Goal: Task Accomplishment & Management: Manage account settings

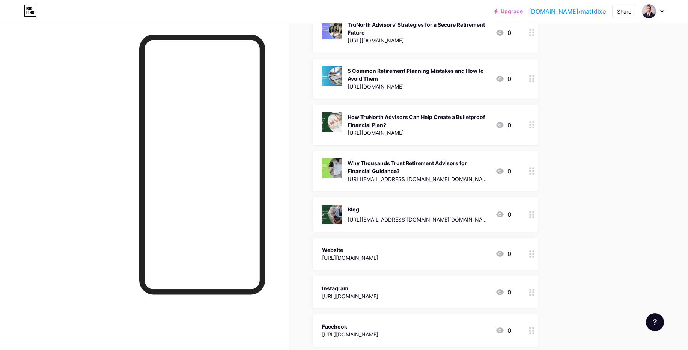
scroll to position [90, 0]
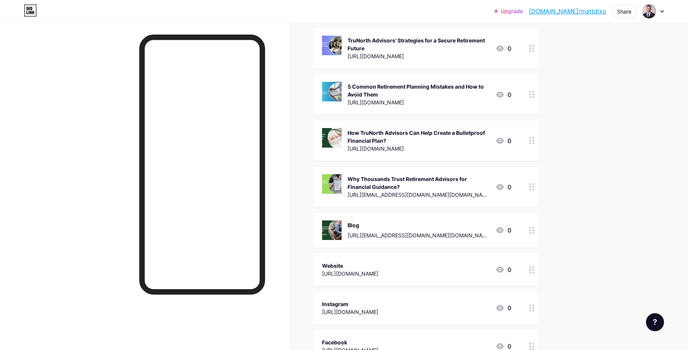
click at [537, 190] on div at bounding box center [531, 187] width 13 height 40
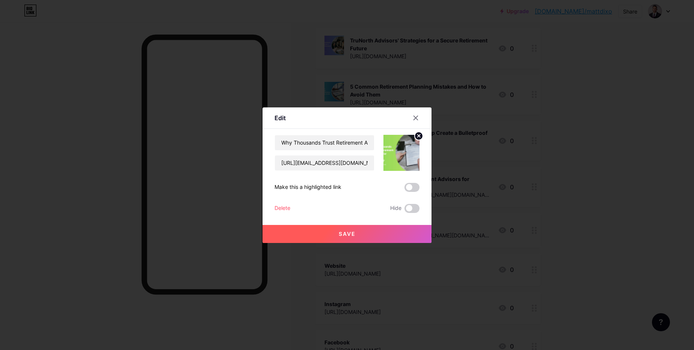
click at [286, 210] on div "Delete" at bounding box center [282, 208] width 16 height 9
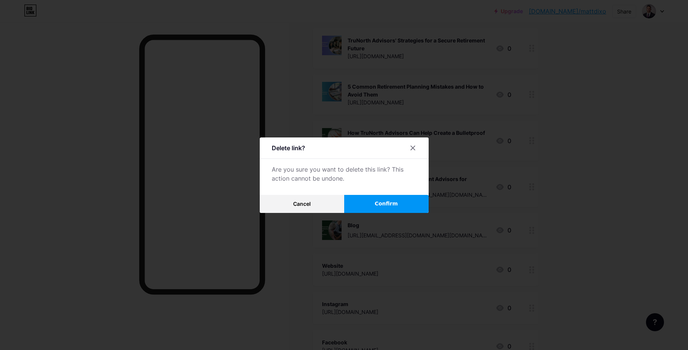
click at [362, 208] on button "Confirm" at bounding box center [386, 204] width 84 height 18
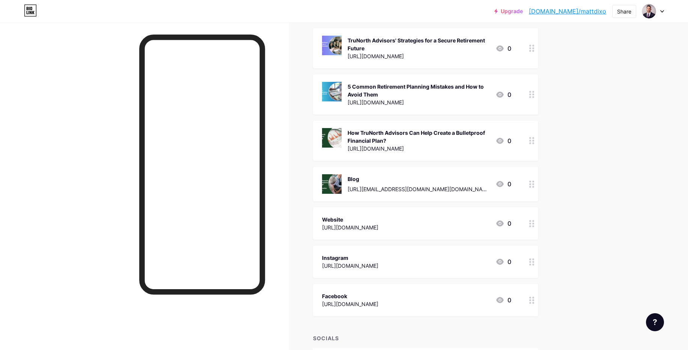
click at [534, 185] on icon at bounding box center [531, 184] width 5 height 7
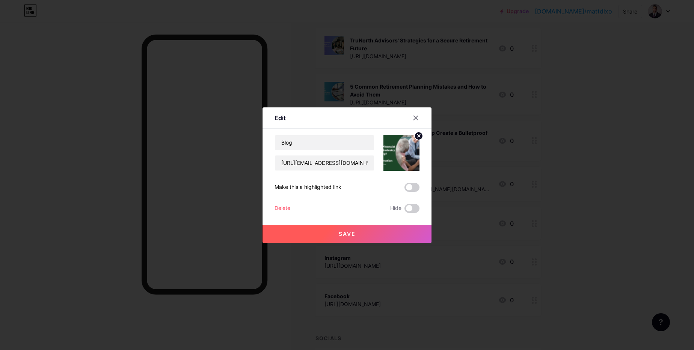
click at [369, 236] on button "Save" at bounding box center [346, 234] width 169 height 18
click at [266, 208] on div "Edit Content YouTube Play YouTube video without leaving your page. ADD Vimeo Pl…" at bounding box center [346, 174] width 169 height 135
click at [276, 209] on div "Delete" at bounding box center [282, 208] width 16 height 9
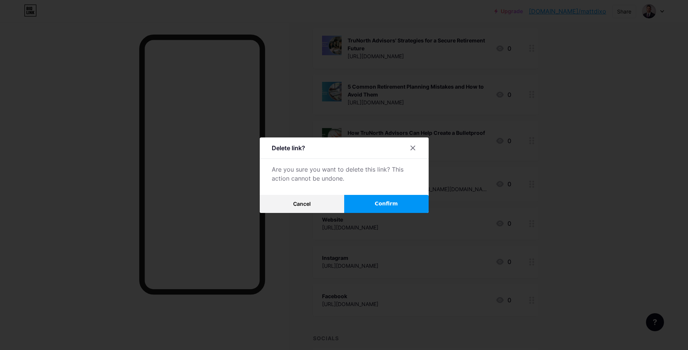
click at [358, 207] on button "Confirm" at bounding box center [386, 204] width 84 height 18
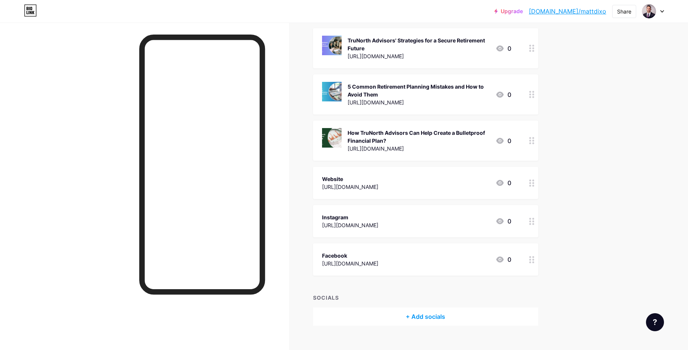
click at [534, 141] on icon at bounding box center [531, 140] width 5 height 7
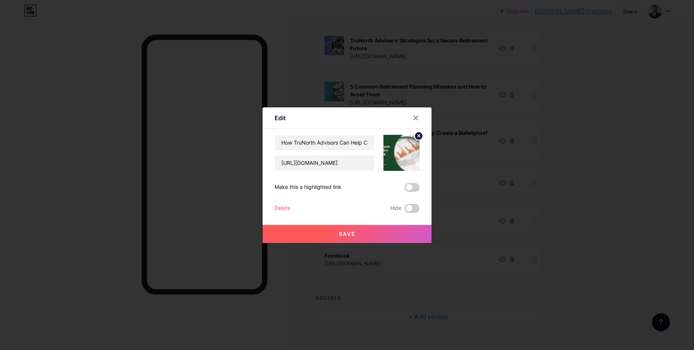
click at [288, 208] on div "Delete Hide" at bounding box center [346, 208] width 145 height 9
click at [285, 208] on div "Delete" at bounding box center [282, 208] width 16 height 9
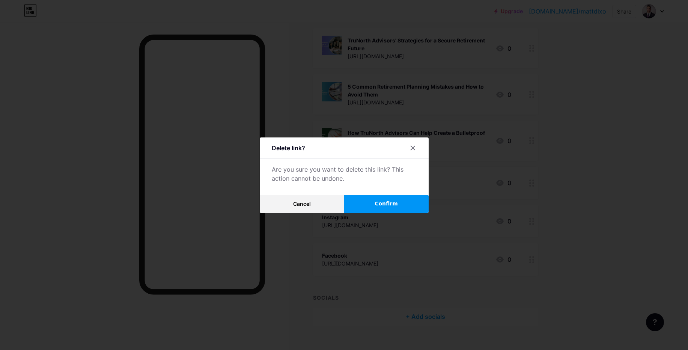
click at [364, 199] on button "Confirm" at bounding box center [386, 204] width 84 height 18
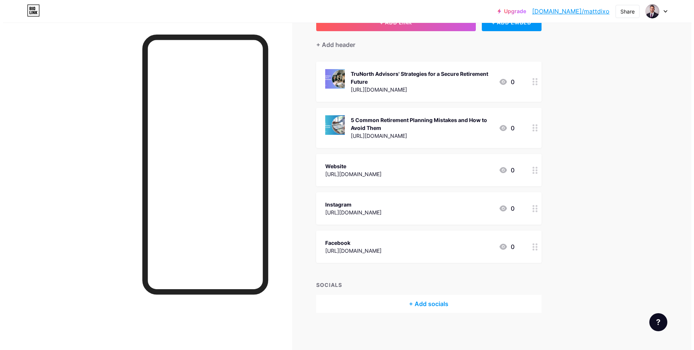
scroll to position [0, 0]
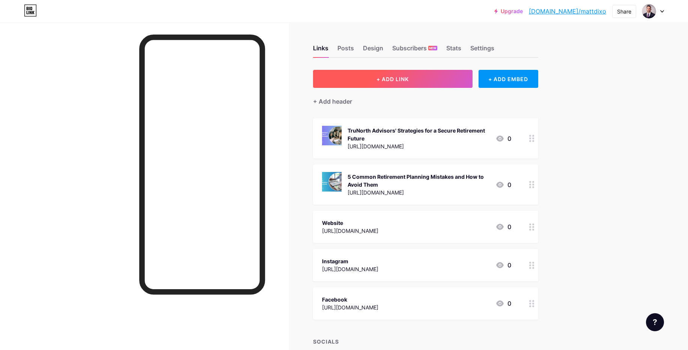
click at [434, 84] on button "+ ADD LINK" at bounding box center [393, 79] width 160 height 18
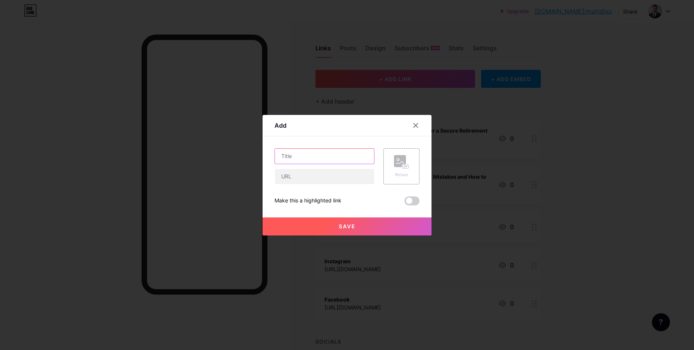
click at [337, 157] on input "text" at bounding box center [324, 156] width 99 height 15
paste input "Why TruNorth Advisors Are More Trusted by Retirees for Financial Clarity"
type input "Why TruNorth Advisors Are More Trusted by Retirees for Financial Clarity"
click at [333, 172] on input "text" at bounding box center [324, 176] width 99 height 15
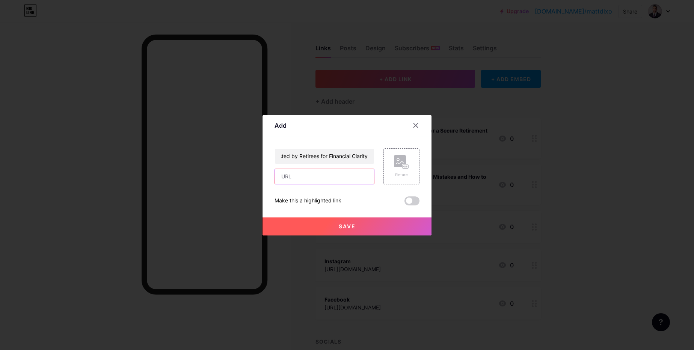
scroll to position [0, 0]
paste input "[URL][DOMAIN_NAME]"
type input "[URL][DOMAIN_NAME]"
click at [402, 172] on div "Picture" at bounding box center [401, 175] width 15 height 6
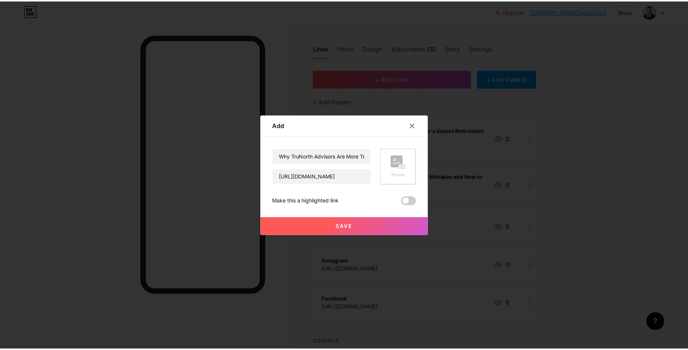
scroll to position [0, 0]
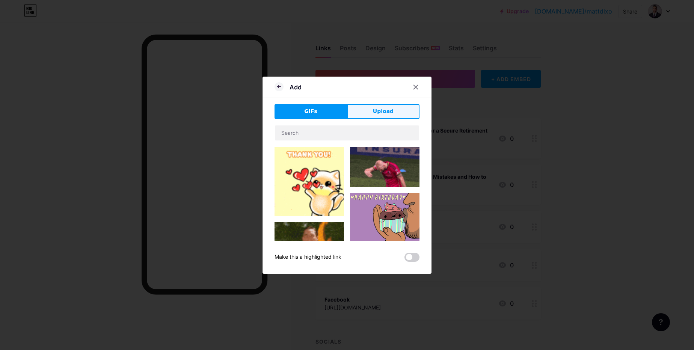
click at [370, 117] on button "Upload" at bounding box center [383, 111] width 72 height 15
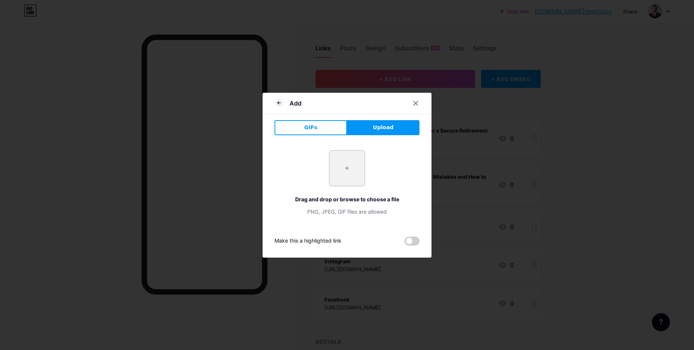
click at [346, 171] on input "file" at bounding box center [346, 168] width 35 height 35
type input "C:\fakepath\Why TruNorth Advisors Are More Trusted by Retirees for Financial Cl…"
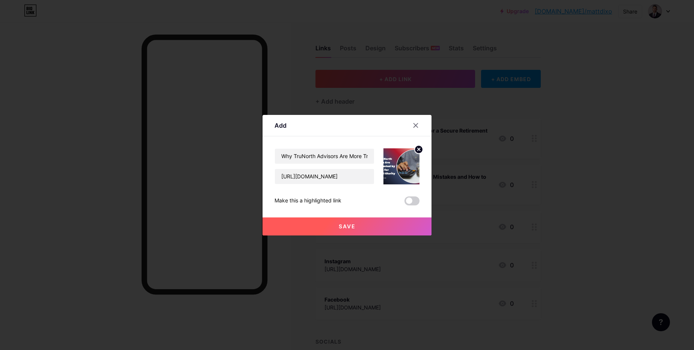
click at [408, 201] on span at bounding box center [411, 200] width 15 height 9
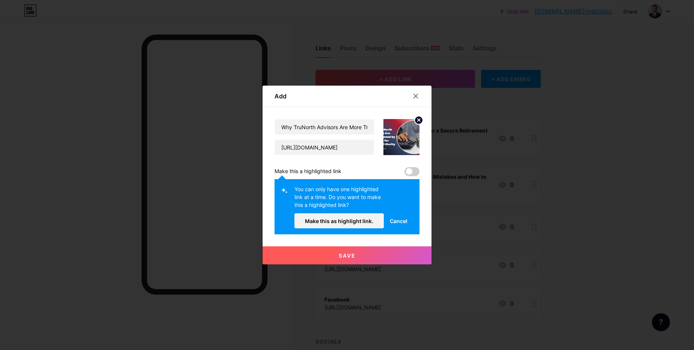
click at [401, 219] on span "Cancel" at bounding box center [399, 221] width 18 height 8
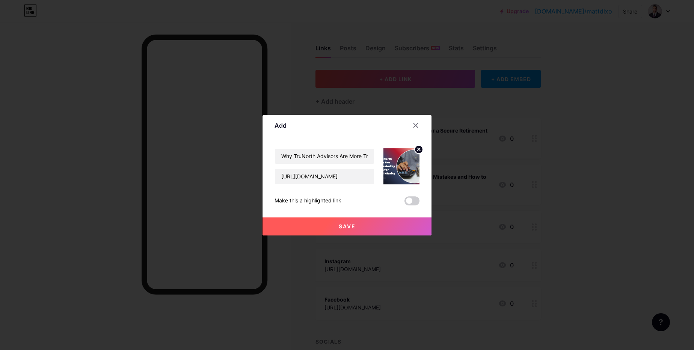
click at [348, 230] on button "Save" at bounding box center [346, 226] width 169 height 18
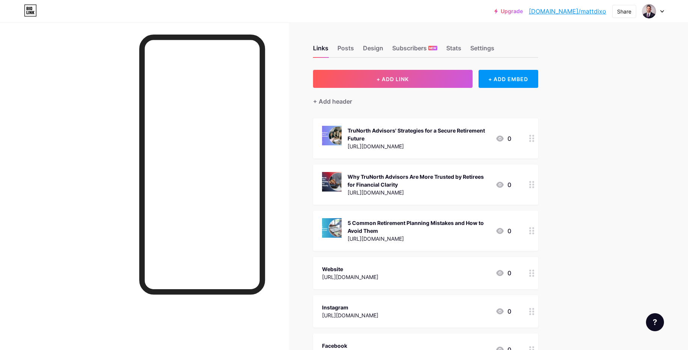
click at [534, 139] on icon at bounding box center [531, 138] width 5 height 7
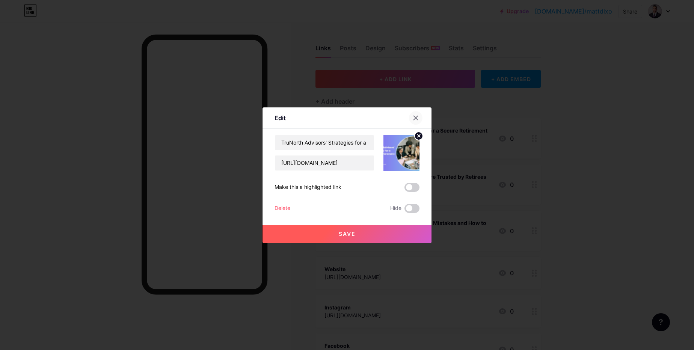
click at [409, 118] on div at bounding box center [416, 118] width 14 height 14
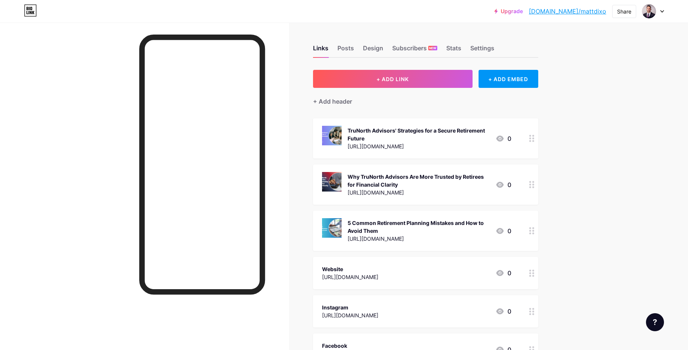
click at [534, 232] on icon at bounding box center [531, 230] width 5 height 7
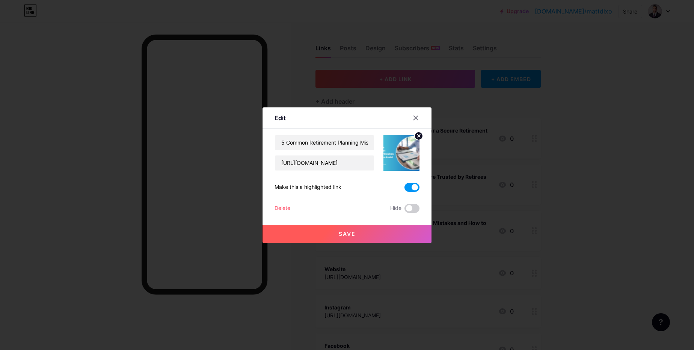
click at [404, 189] on span at bounding box center [411, 187] width 15 height 9
click at [404, 189] on input "checkbox" at bounding box center [404, 189] width 0 height 0
click at [414, 117] on icon at bounding box center [416, 118] width 4 height 4
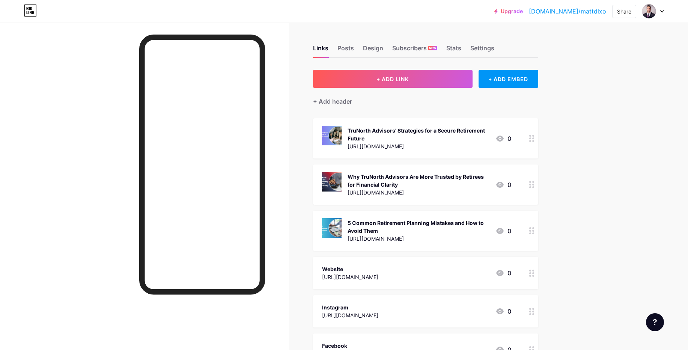
click at [532, 185] on icon at bounding box center [531, 184] width 5 height 7
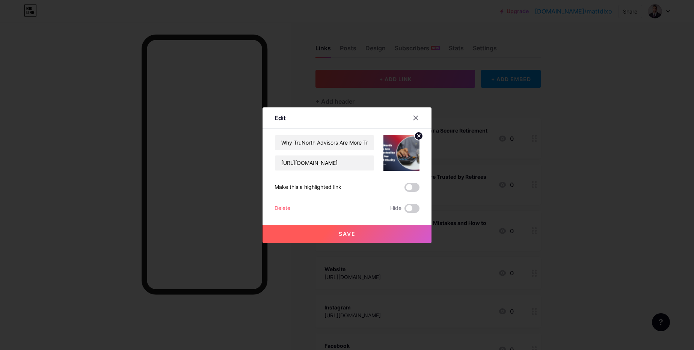
click at [409, 185] on span at bounding box center [411, 187] width 15 height 9
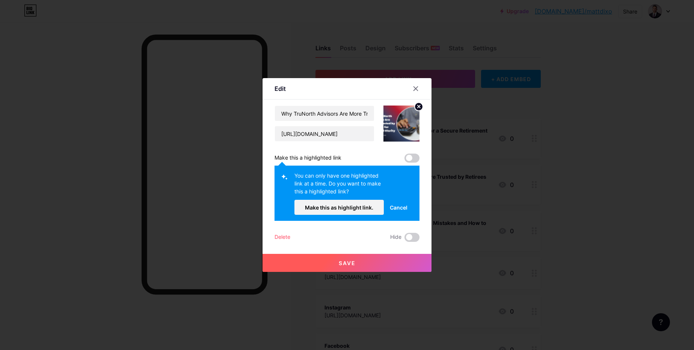
click at [401, 206] on span "Cancel" at bounding box center [399, 207] width 18 height 8
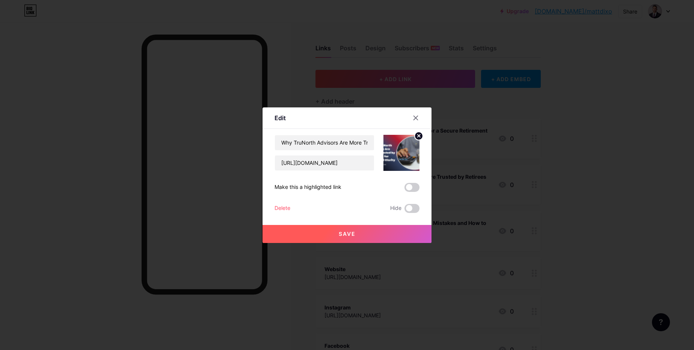
click at [413, 187] on span at bounding box center [411, 187] width 15 height 9
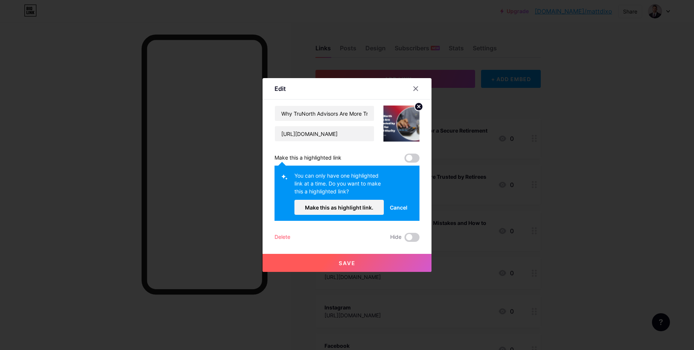
click at [397, 211] on span "Cancel" at bounding box center [399, 207] width 18 height 8
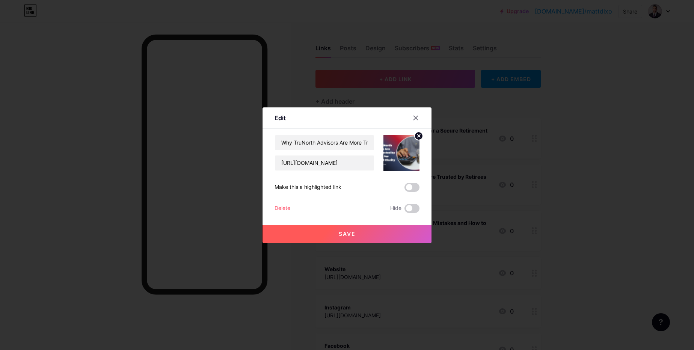
click at [384, 235] on button "Save" at bounding box center [346, 234] width 169 height 18
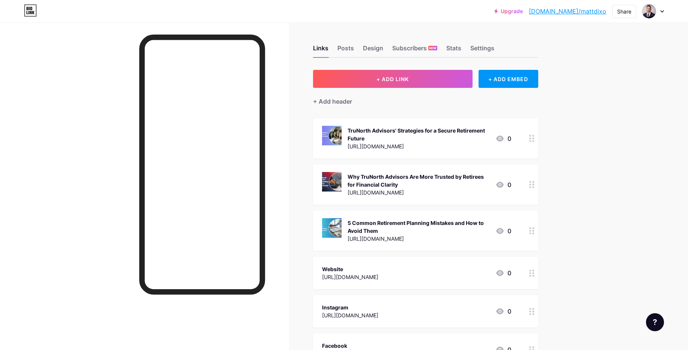
click at [521, 228] on div "5 Common Retirement Planning Mistakes and How to Avoid Them [URL][DOMAIN_NAME] 0" at bounding box center [425, 231] width 225 height 40
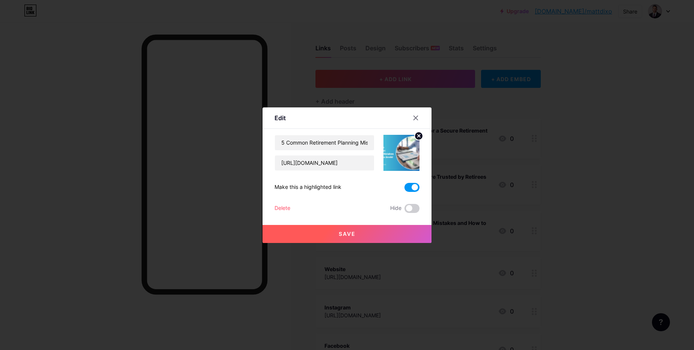
click at [406, 188] on span at bounding box center [411, 187] width 15 height 9
click at [404, 189] on input "checkbox" at bounding box center [404, 189] width 0 height 0
click at [402, 230] on button "Save" at bounding box center [346, 234] width 169 height 18
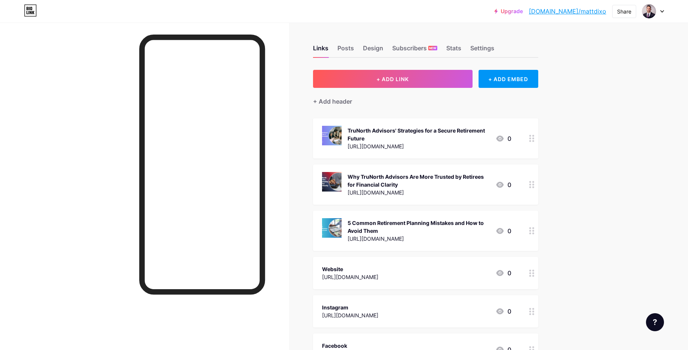
click at [534, 184] on icon at bounding box center [531, 184] width 5 height 7
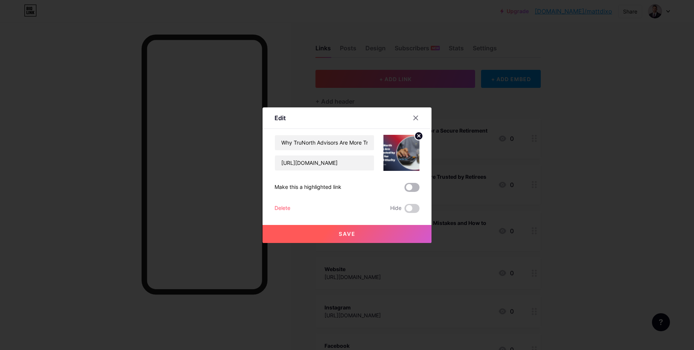
click at [415, 189] on span at bounding box center [411, 187] width 15 height 9
click at [404, 189] on input "checkbox" at bounding box center [404, 189] width 0 height 0
click at [372, 233] on button "Save" at bounding box center [346, 234] width 169 height 18
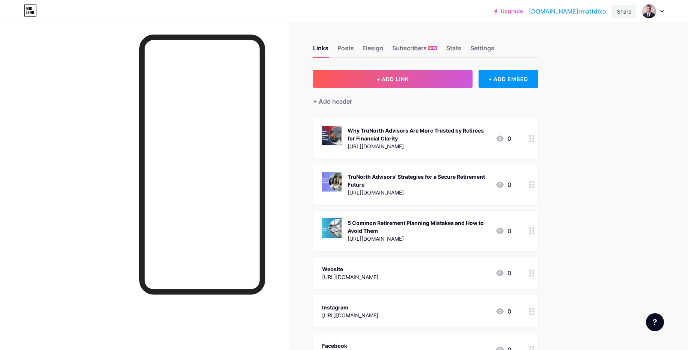
click at [619, 18] on div "Share" at bounding box center [624, 11] width 24 height 13
click at [563, 43] on div "Copy link" at bounding box center [580, 39] width 112 height 18
